Goal: Find specific page/section: Find specific page/section

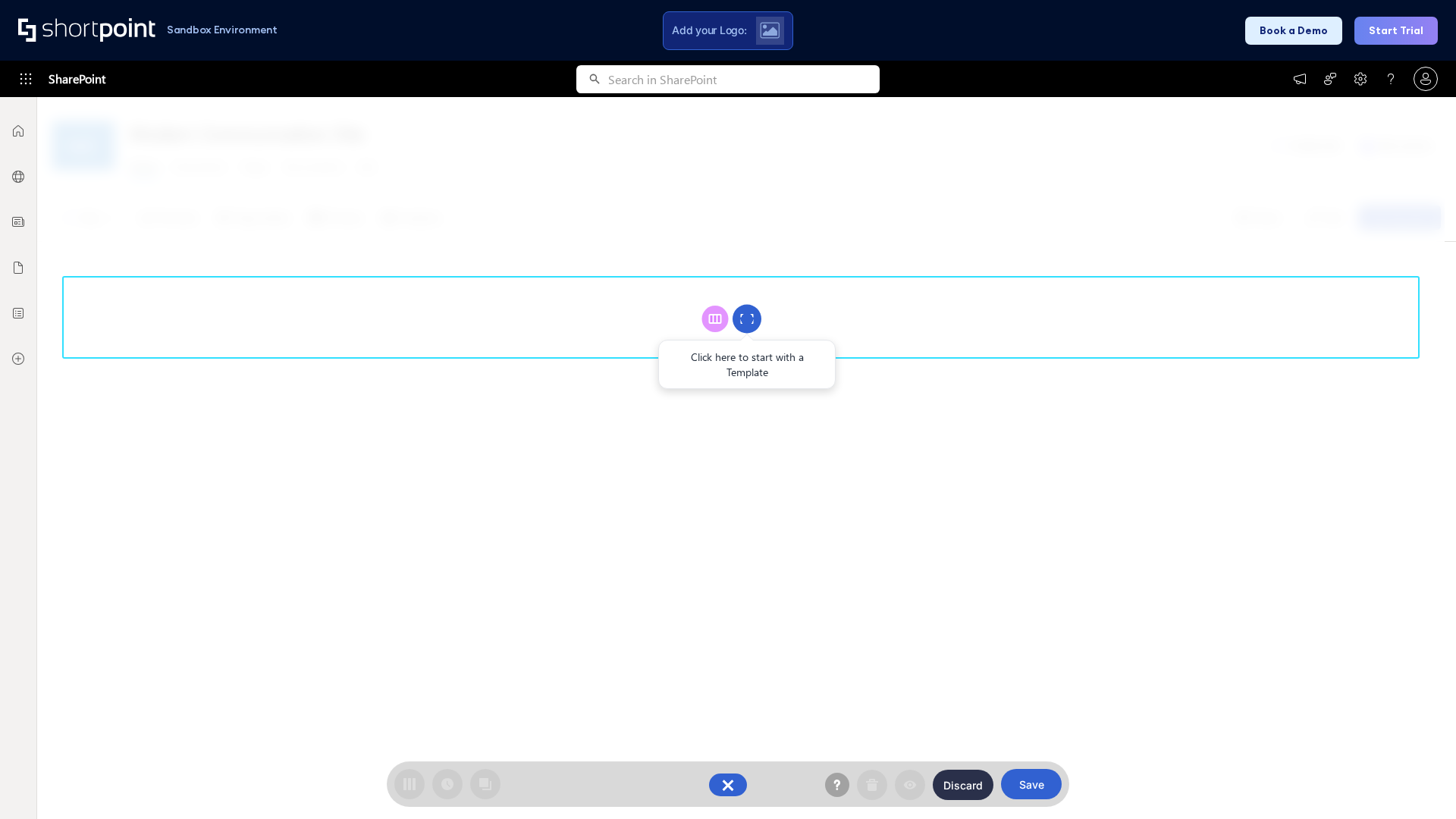
click at [747, 318] on circle at bounding box center [747, 319] width 28 height 28
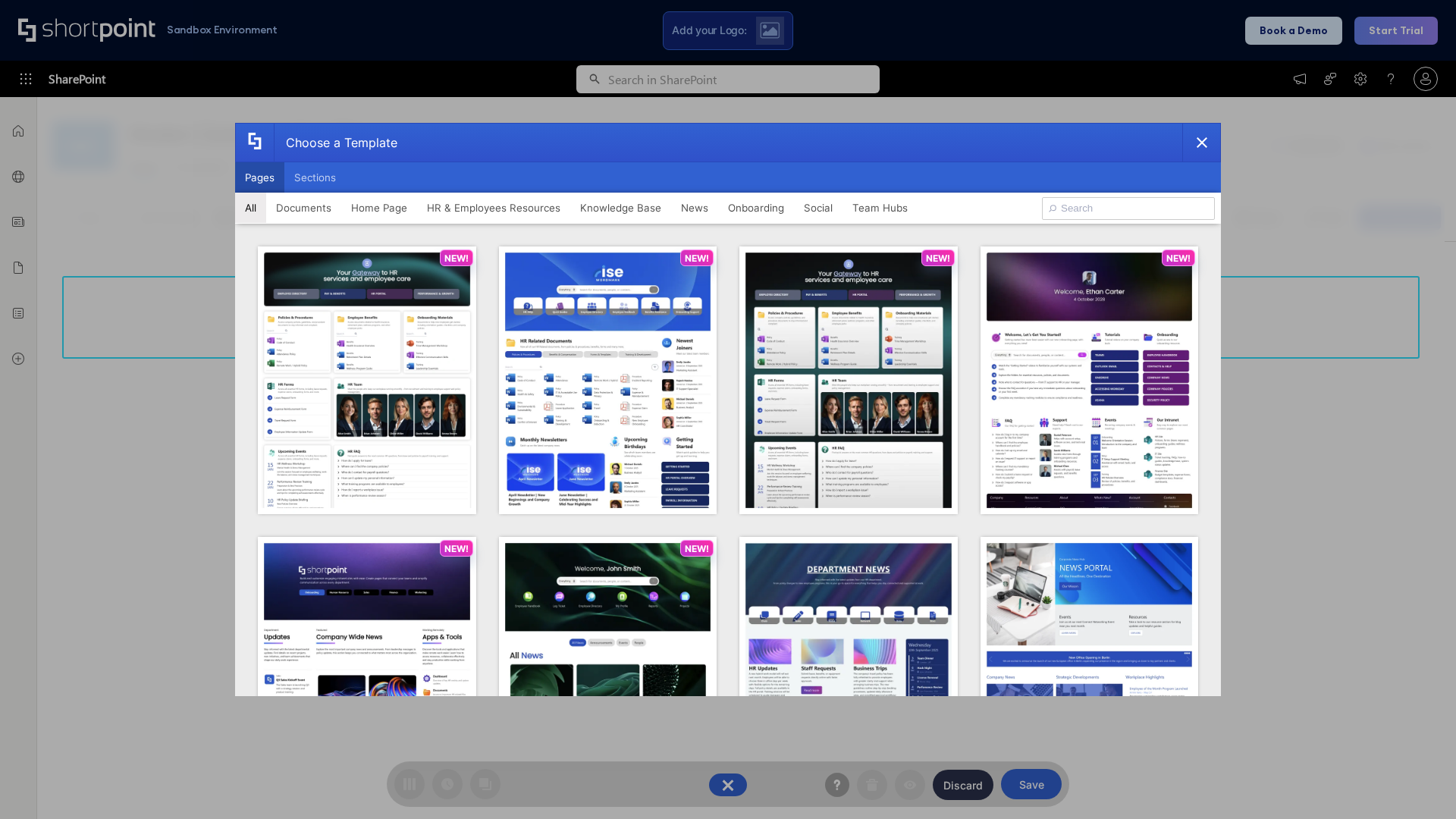
click at [259, 178] on button "Pages" at bounding box center [260, 178] width 49 height 30
type input "News Portal 3"
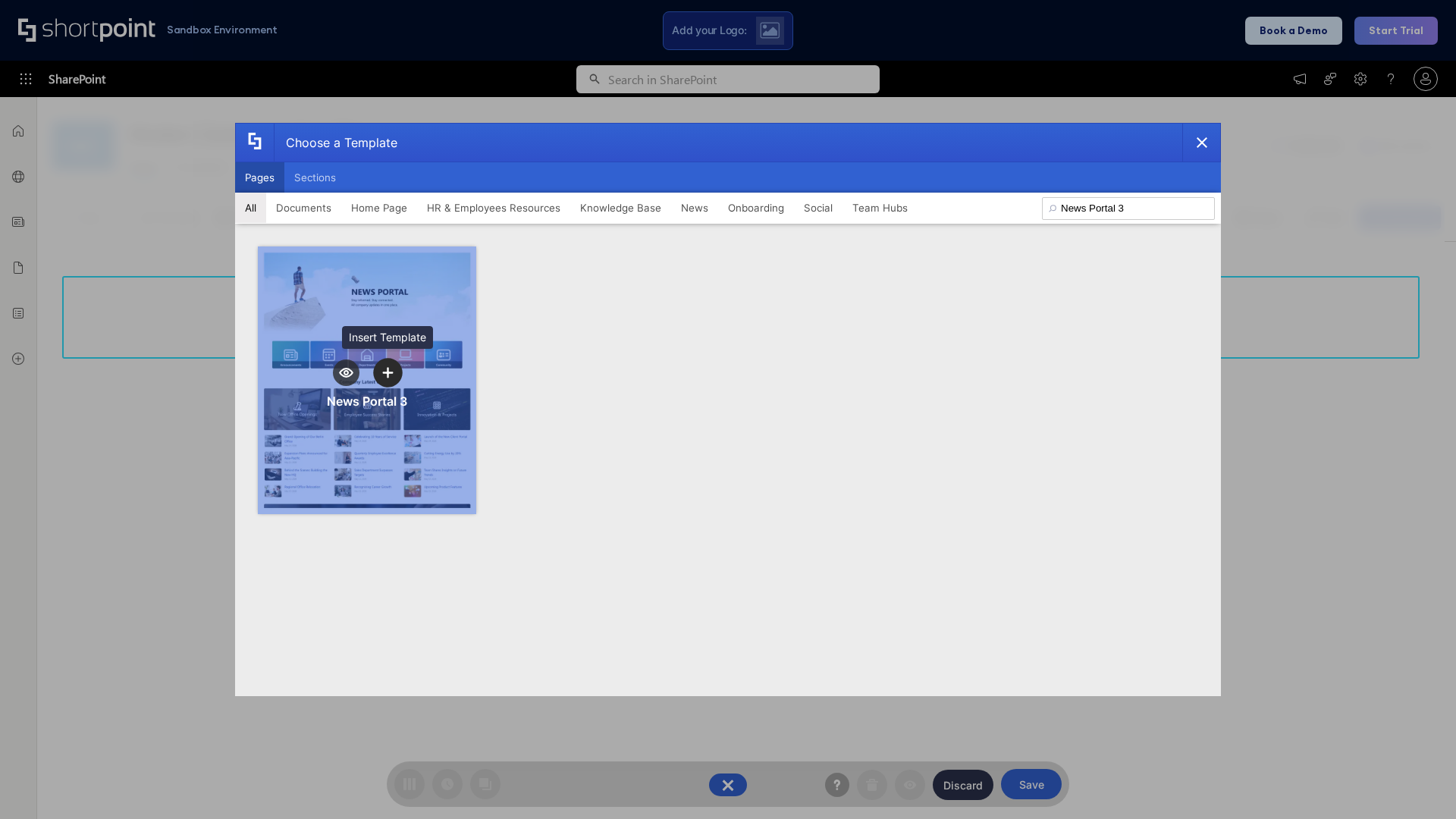
click at [388, 373] on icon "template selector" at bounding box center [387, 372] width 10 height 10
